Goal: Task Accomplishment & Management: Manage account settings

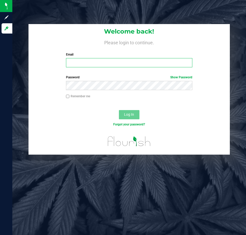
click at [96, 66] on input "Email" at bounding box center [129, 62] width 126 height 9
type input "[EMAIL_ADDRESS][DOMAIN_NAME]"
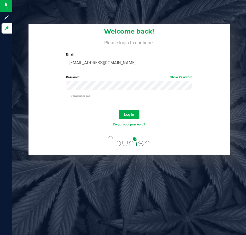
click at [119, 110] on button "Log In" at bounding box center [129, 114] width 21 height 9
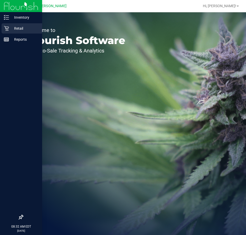
click at [8, 29] on icon at bounding box center [6, 28] width 5 height 5
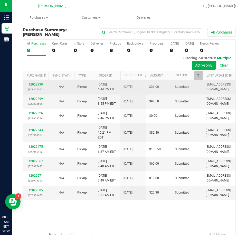
click at [39, 84] on link "12022239" at bounding box center [35, 85] width 14 height 4
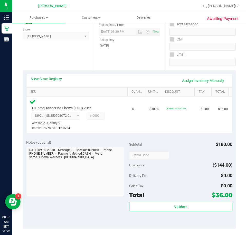
scroll to position [103, 0]
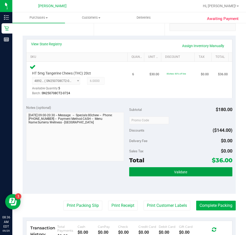
click at [148, 171] on button "Validate" at bounding box center [180, 171] width 103 height 9
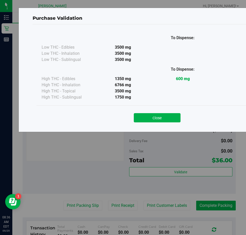
click at [160, 110] on div "Close" at bounding box center [156, 116] width 233 height 13
click at [161, 115] on button "Close" at bounding box center [157, 117] width 47 height 9
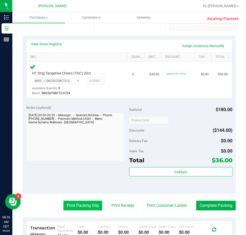
click at [79, 203] on button "Print Packing Slip" at bounding box center [82, 206] width 39 height 10
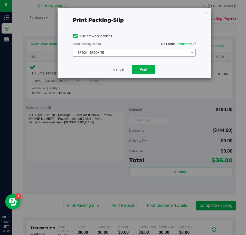
click at [111, 53] on span "EPSON - BROOKITE" at bounding box center [131, 52] width 116 height 7
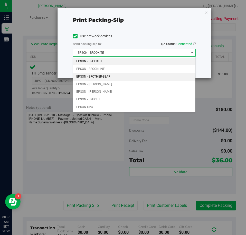
click at [105, 79] on li "EPSON - BROTHER-BEAR" at bounding box center [134, 77] width 122 height 8
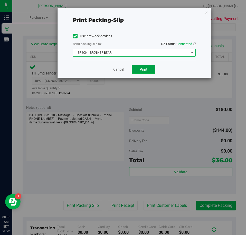
click at [144, 67] on button "Print" at bounding box center [144, 69] width 24 height 9
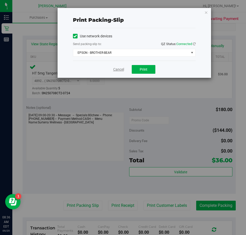
click at [114, 69] on link "Cancel" at bounding box center [118, 69] width 11 height 5
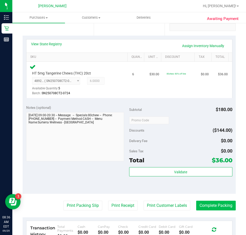
click at [206, 202] on button "Complete Packing" at bounding box center [215, 206] width 39 height 10
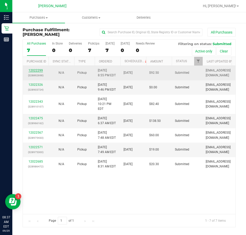
click at [35, 69] on link "12022299" at bounding box center [35, 71] width 14 height 4
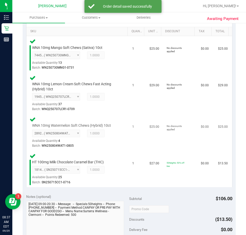
scroll to position [205, 0]
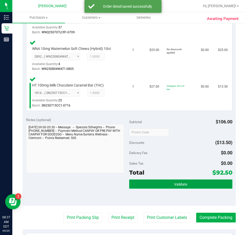
click at [163, 186] on button "Validate" at bounding box center [180, 184] width 103 height 9
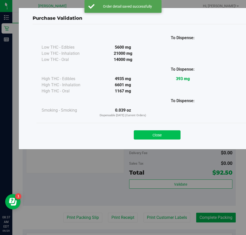
click at [150, 133] on button "Close" at bounding box center [157, 134] width 47 height 9
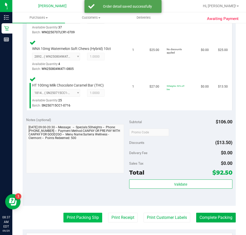
click at [84, 215] on button "Print Packing Slip" at bounding box center [82, 218] width 39 height 10
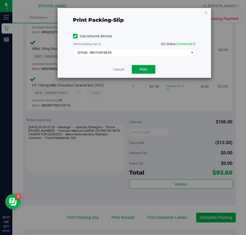
click at [144, 70] on span "Print" at bounding box center [143, 69] width 8 height 4
click at [142, 72] on button "Print" at bounding box center [144, 69] width 24 height 9
click at [121, 68] on link "Cancel" at bounding box center [118, 69] width 11 height 5
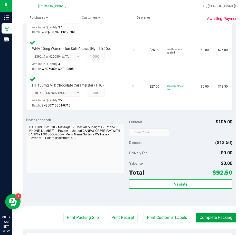
click at [202, 215] on button "Complete Packing" at bounding box center [215, 218] width 39 height 10
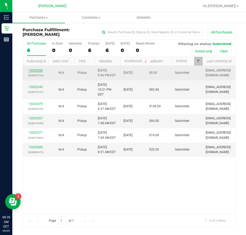
click at [31, 71] on link "12022326" at bounding box center [35, 71] width 14 height 4
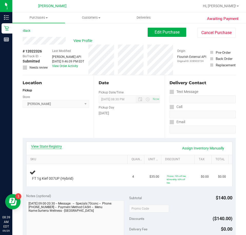
click at [47, 148] on link "View State Registry" at bounding box center [46, 146] width 31 height 5
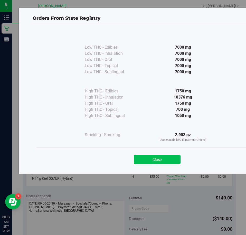
click at [154, 163] on button "Close" at bounding box center [157, 159] width 47 height 9
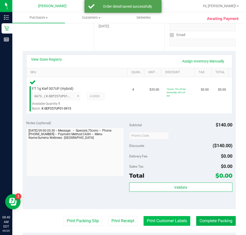
scroll to position [154, 0]
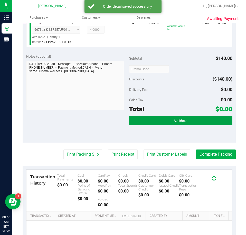
click at [190, 125] on button "Validate" at bounding box center [180, 120] width 103 height 9
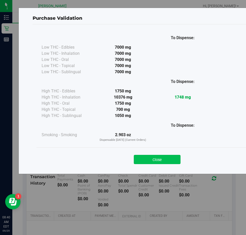
click at [165, 161] on button "Close" at bounding box center [157, 159] width 47 height 9
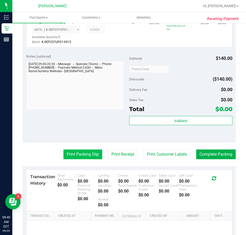
click at [74, 158] on button "Print Packing Slip" at bounding box center [82, 155] width 39 height 10
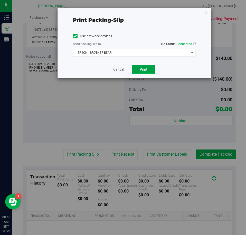
click at [146, 69] on span "Print" at bounding box center [143, 69] width 8 height 4
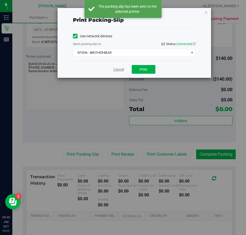
click at [117, 71] on link "Cancel" at bounding box center [118, 69] width 11 height 5
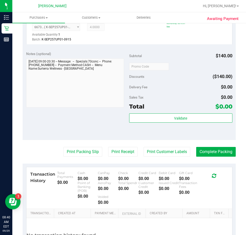
scroll to position [158, 0]
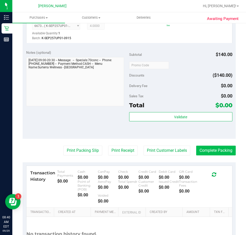
click at [210, 151] on button "Complete Packing" at bounding box center [215, 151] width 39 height 10
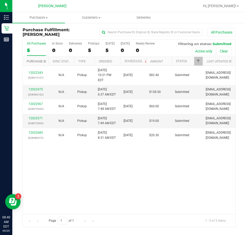
click at [34, 62] on link "Purchase ID" at bounding box center [36, 62] width 19 height 4
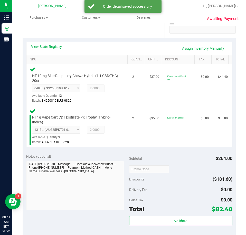
scroll to position [128, 0]
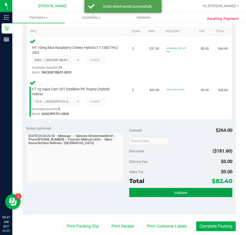
click at [156, 193] on button "Validate" at bounding box center [180, 192] width 103 height 9
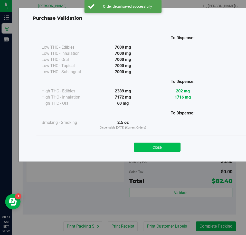
click at [155, 149] on button "Close" at bounding box center [157, 147] width 47 height 9
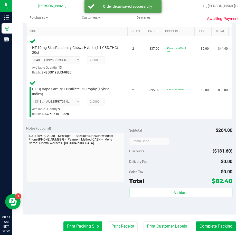
click at [76, 227] on button "Print Packing Slip" at bounding box center [82, 227] width 39 height 10
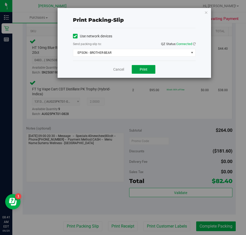
click at [143, 69] on span "Print" at bounding box center [143, 69] width 8 height 4
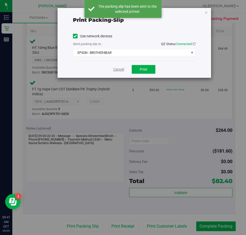
click at [116, 71] on link "Cancel" at bounding box center [118, 69] width 11 height 5
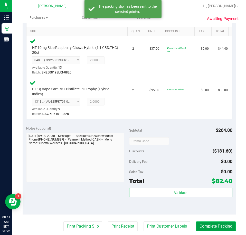
click at [216, 223] on button "Complete Packing" at bounding box center [215, 227] width 39 height 10
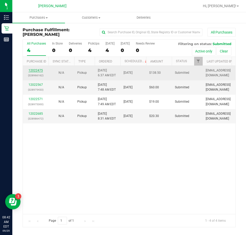
click at [40, 70] on link "12022475" at bounding box center [35, 71] width 14 height 4
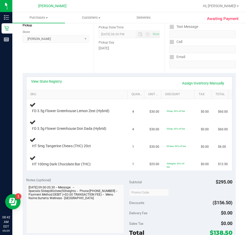
scroll to position [67, 0]
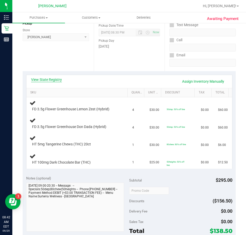
click at [52, 80] on link "View State Registry" at bounding box center [46, 79] width 31 height 5
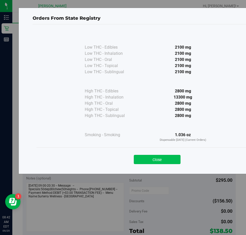
click at [154, 162] on button "Close" at bounding box center [157, 159] width 47 height 9
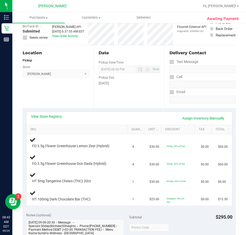
scroll to position [0, 0]
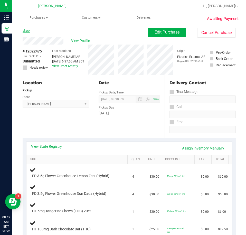
click at [30, 31] on link "Back" at bounding box center [27, 31] width 8 height 4
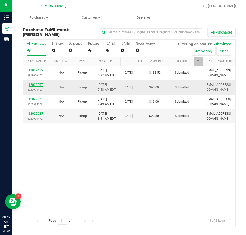
click at [39, 84] on link "12022567" at bounding box center [35, 85] width 14 height 4
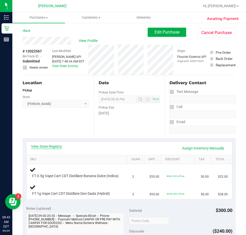
click at [50, 148] on link "View State Registry" at bounding box center [46, 146] width 31 height 5
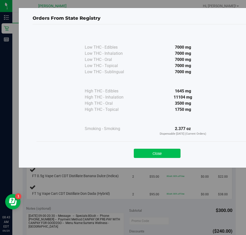
click at [151, 156] on button "Close" at bounding box center [157, 153] width 47 height 9
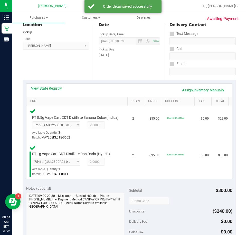
scroll to position [103, 0]
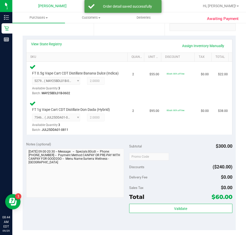
click at [188, 220] on div "Validate" at bounding box center [180, 215] width 103 height 23
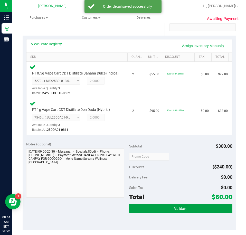
click at [186, 213] on button "Validate" at bounding box center [180, 208] width 103 height 9
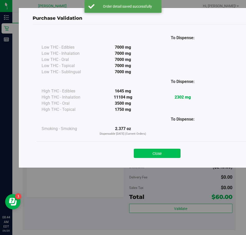
click at [152, 156] on button "Close" at bounding box center [157, 153] width 47 height 9
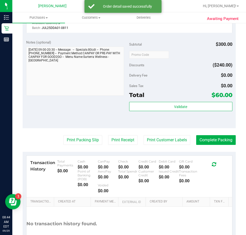
scroll to position [205, 0]
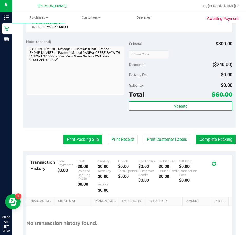
click at [87, 145] on button "Print Packing Slip" at bounding box center [82, 140] width 39 height 10
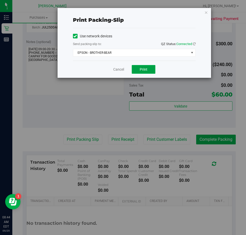
click at [138, 68] on button "Print" at bounding box center [144, 69] width 24 height 9
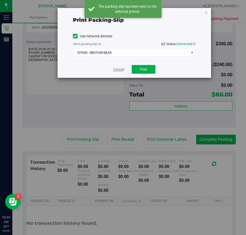
click at [117, 71] on link "Cancel" at bounding box center [118, 69] width 11 height 5
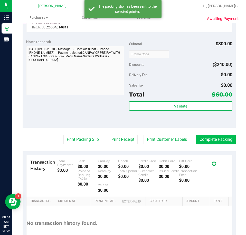
click at [211, 144] on button "Complete Packing" at bounding box center [215, 140] width 39 height 10
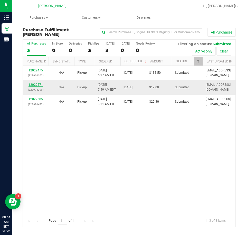
click at [33, 84] on link "12022571" at bounding box center [35, 85] width 14 height 4
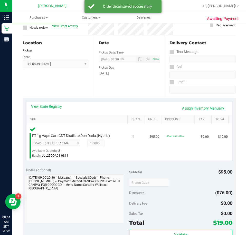
scroll to position [103, 0]
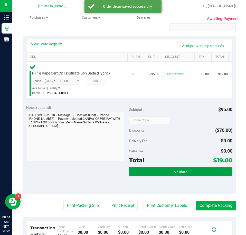
click at [193, 170] on button "Validate" at bounding box center [180, 171] width 103 height 9
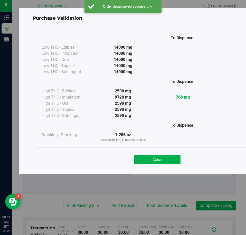
click at [169, 157] on button "Close" at bounding box center [157, 159] width 47 height 9
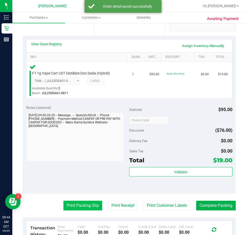
click at [66, 204] on button "Print Packing Slip" at bounding box center [82, 206] width 39 height 10
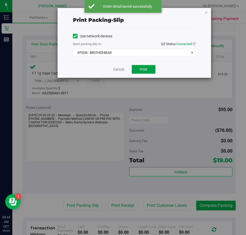
click at [140, 71] on span "Print" at bounding box center [143, 69] width 8 height 4
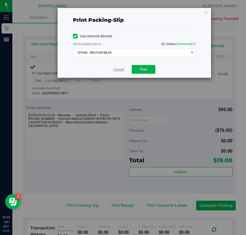
click at [120, 70] on link "Cancel" at bounding box center [118, 69] width 11 height 5
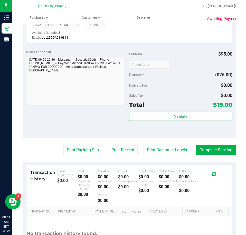
scroll to position [159, 0]
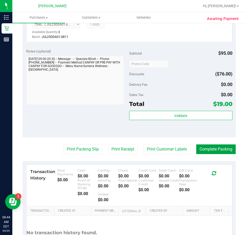
click at [214, 146] on button "Complete Packing" at bounding box center [215, 150] width 39 height 10
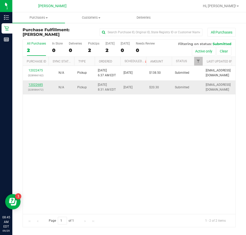
click at [37, 84] on link "12022685" at bounding box center [35, 85] width 14 height 4
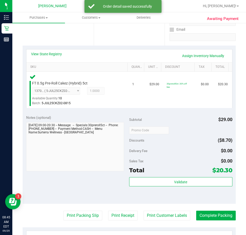
scroll to position [94, 0]
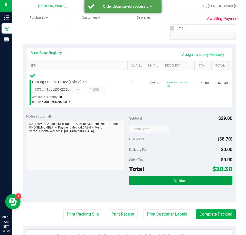
click at [160, 180] on button "Validate" at bounding box center [180, 180] width 103 height 9
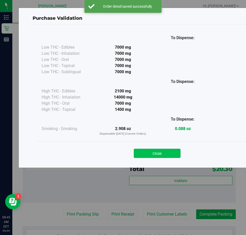
click at [160, 155] on button "Close" at bounding box center [157, 153] width 47 height 9
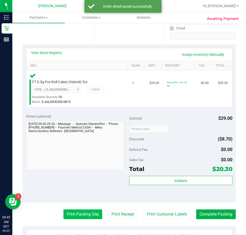
click at [80, 218] on button "Print Packing Slip" at bounding box center [82, 215] width 39 height 10
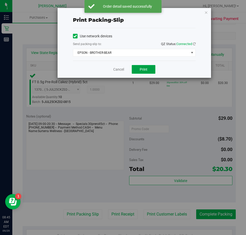
click at [142, 67] on button "Print" at bounding box center [144, 69] width 24 height 9
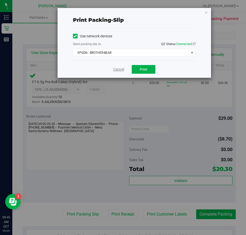
click at [119, 68] on link "Cancel" at bounding box center [118, 69] width 11 height 5
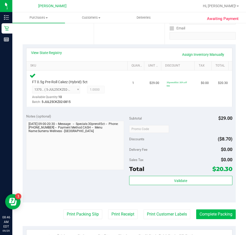
click at [206, 210] on button "Complete Packing" at bounding box center [215, 215] width 39 height 10
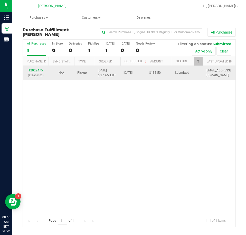
click at [39, 72] on link "12022475" at bounding box center [35, 71] width 14 height 4
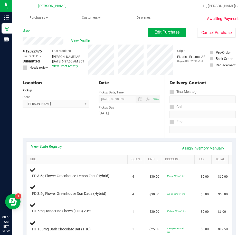
click at [52, 147] on link "View State Registry" at bounding box center [46, 146] width 31 height 5
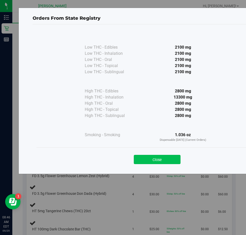
click at [158, 155] on button "Close" at bounding box center [157, 159] width 47 height 9
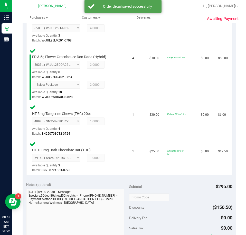
scroll to position [174, 0]
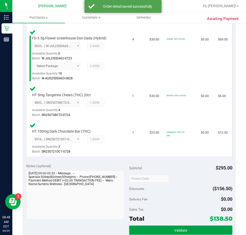
click at [183, 227] on button "Validate" at bounding box center [180, 230] width 103 height 9
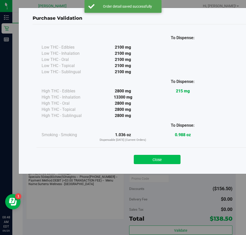
click at [161, 159] on button "Close" at bounding box center [157, 159] width 47 height 9
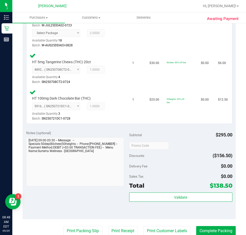
scroll to position [232, 0]
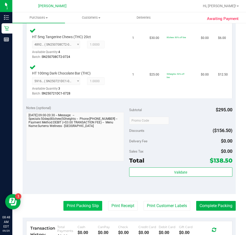
click at [80, 207] on button "Print Packing Slip" at bounding box center [82, 206] width 39 height 10
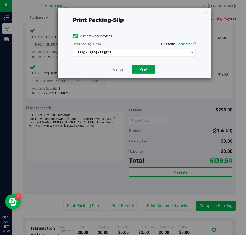
click at [140, 69] on span "Print" at bounding box center [143, 69] width 8 height 4
click at [122, 68] on link "Cancel" at bounding box center [118, 69] width 11 height 5
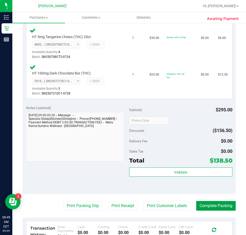
click at [216, 206] on button "Complete Packing" at bounding box center [215, 206] width 39 height 10
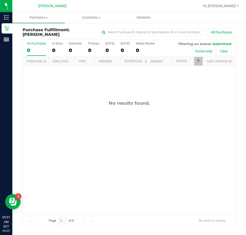
click at [209, 83] on div "No results found." at bounding box center [129, 157] width 212 height 183
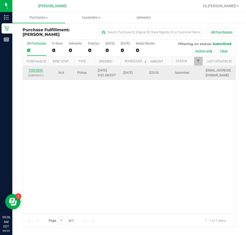
click at [35, 69] on link "12022826" at bounding box center [35, 71] width 14 height 4
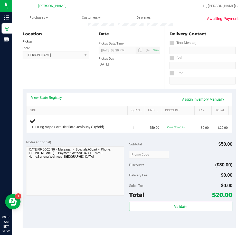
scroll to position [51, 0]
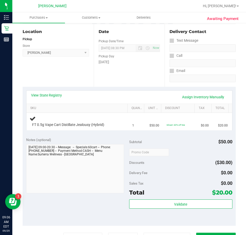
click at [53, 68] on div "Location Pickup Store [GEOGRAPHIC_DATA][PERSON_NAME] Select Store [PERSON_NAME]…" at bounding box center [58, 55] width 71 height 63
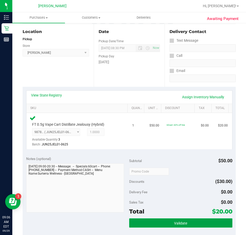
click at [182, 224] on span "Validate" at bounding box center [180, 223] width 13 height 4
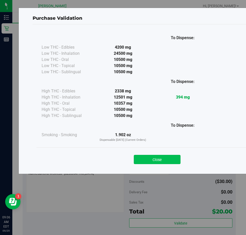
click at [166, 155] on button "Close" at bounding box center [157, 159] width 47 height 9
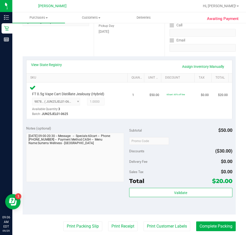
scroll to position [121, 0]
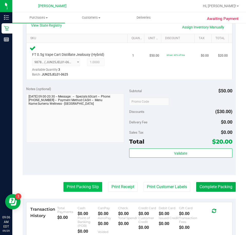
click at [79, 190] on button "Print Packing Slip" at bounding box center [82, 187] width 39 height 10
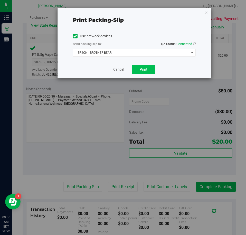
click at [143, 73] on button "Print" at bounding box center [144, 69] width 24 height 9
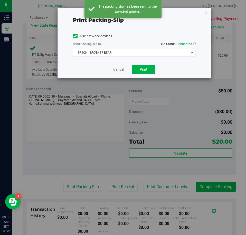
click at [117, 62] on div "Cancel Print" at bounding box center [134, 69] width 123 height 17
click at [109, 68] on div "Cancel Print" at bounding box center [134, 69] width 123 height 17
click at [116, 69] on link "Cancel" at bounding box center [118, 69] width 11 height 5
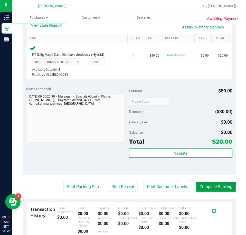
click at [208, 188] on button "Complete Packing" at bounding box center [215, 187] width 39 height 10
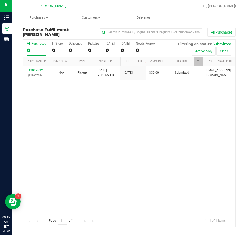
click at [93, 137] on div "12022892 (328997524) N/A Pickup [DATE] 9:11 AM EDT 9/29/2025 $30.00 Submitted […" at bounding box center [129, 140] width 212 height 148
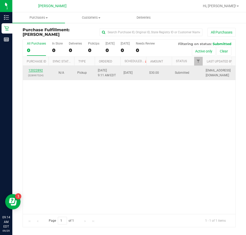
click at [39, 69] on link "12022892" at bounding box center [35, 71] width 14 height 4
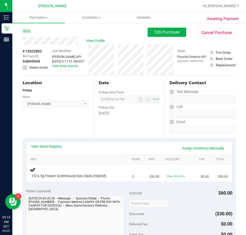
click at [26, 32] on link "Back" at bounding box center [27, 31] width 8 height 4
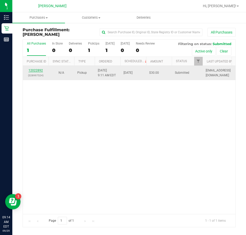
click at [39, 71] on link "12022892" at bounding box center [35, 71] width 14 height 4
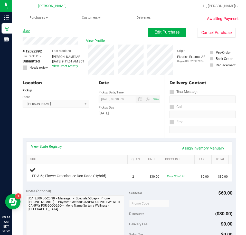
click at [24, 32] on link "Back" at bounding box center [27, 31] width 8 height 4
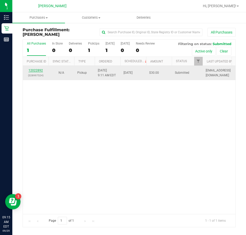
click at [34, 71] on link "12022892" at bounding box center [35, 71] width 14 height 4
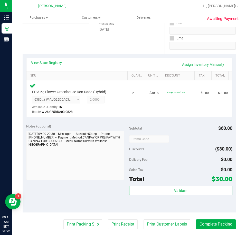
scroll to position [86, 0]
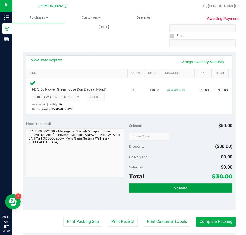
click at [181, 190] on span "Validate" at bounding box center [180, 188] width 13 height 4
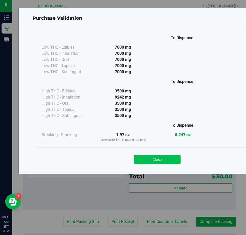
click at [164, 161] on button "Close" at bounding box center [157, 159] width 47 height 9
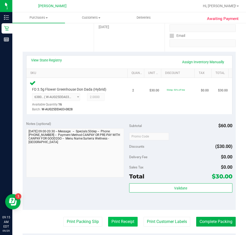
click at [118, 220] on button "Print Receipt" at bounding box center [122, 222] width 29 height 10
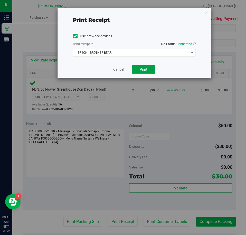
click at [142, 72] on button "Print" at bounding box center [144, 69] width 24 height 9
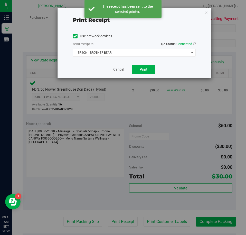
click at [116, 69] on link "Cancel" at bounding box center [118, 69] width 11 height 5
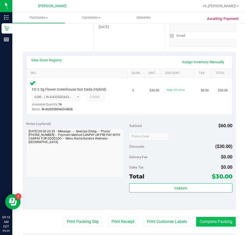
click at [201, 222] on button "Complete Packing" at bounding box center [215, 222] width 39 height 10
